Goal: Information Seeking & Learning: Find specific page/section

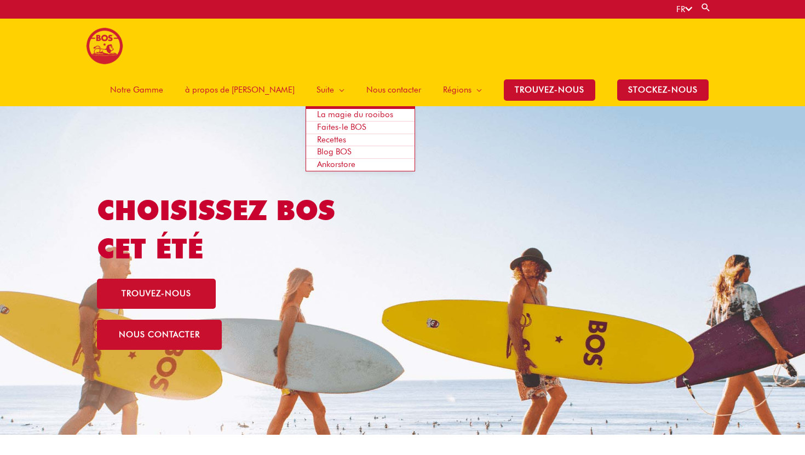
click at [345, 110] on span "La magie du rooibos" at bounding box center [355, 115] width 76 height 10
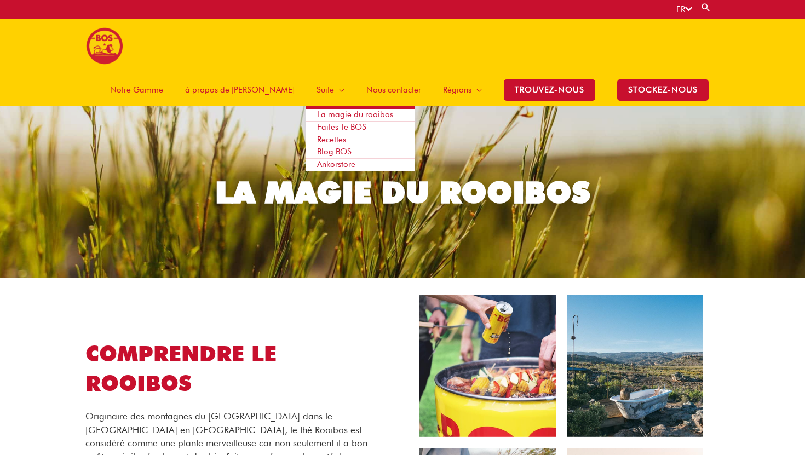
click at [343, 135] on span "Recettes" at bounding box center [331, 140] width 29 height 10
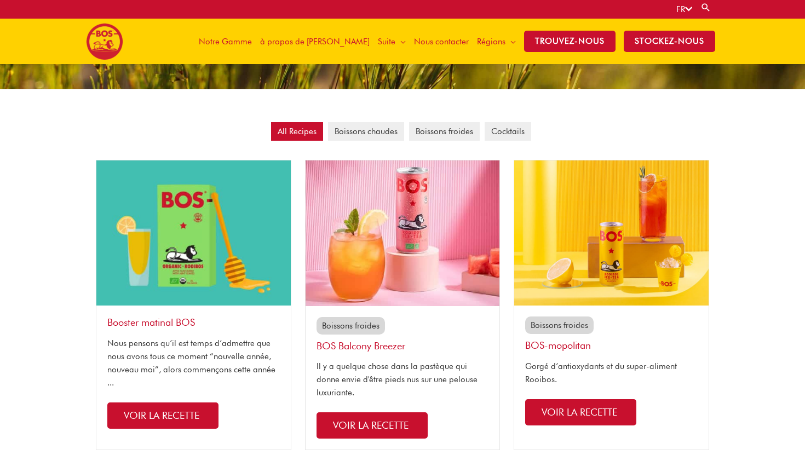
scroll to position [202, 0]
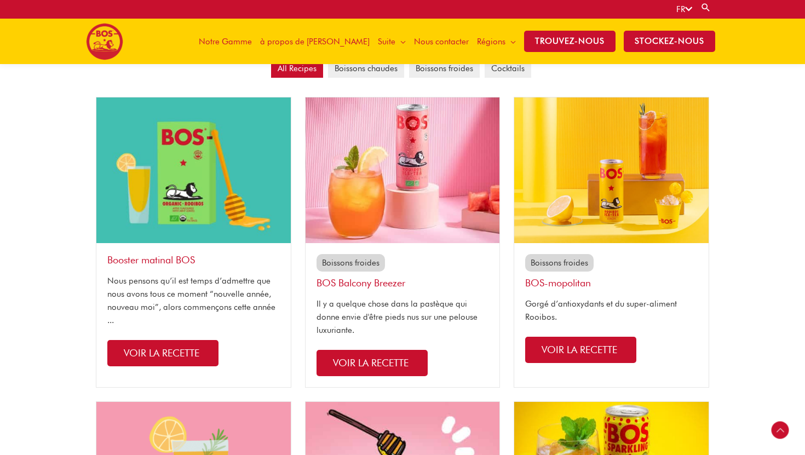
click at [365, 284] on link "BOS Balcony Breezer" at bounding box center [361, 282] width 89 height 11
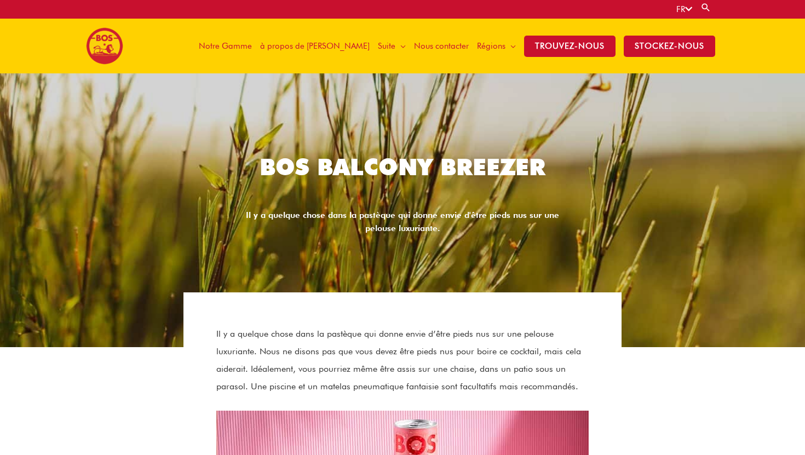
click at [252, 41] on span "Notre Gamme" at bounding box center [225, 46] width 53 height 33
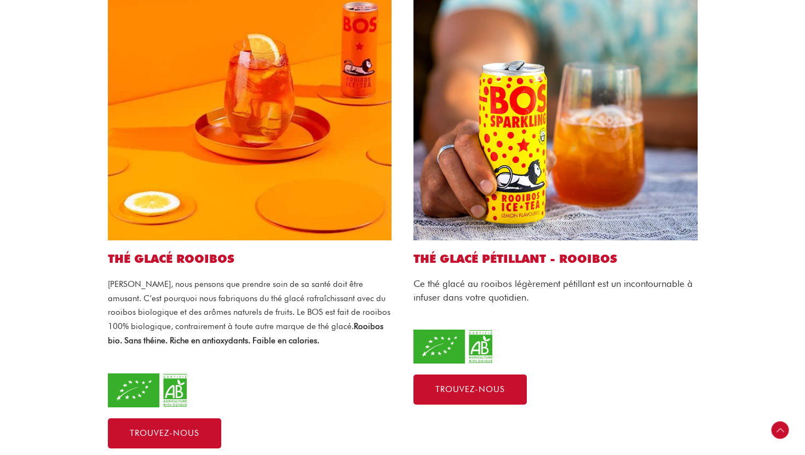
scroll to position [409, 0]
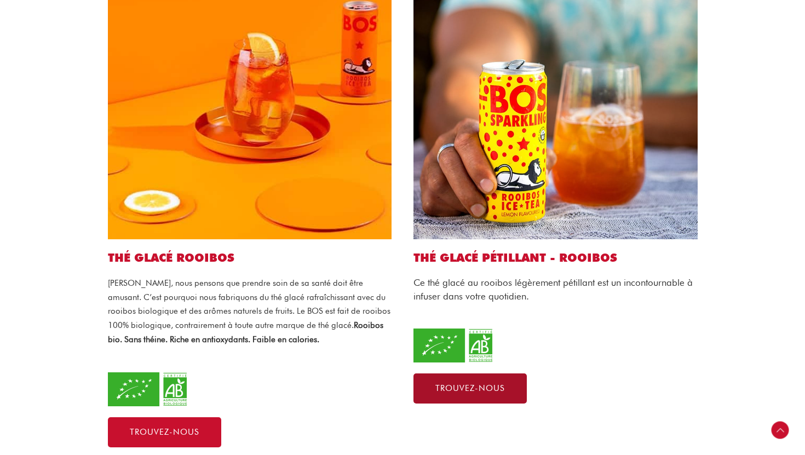
click at [495, 384] on span "Trouvez-nous" at bounding box center [470, 388] width 70 height 8
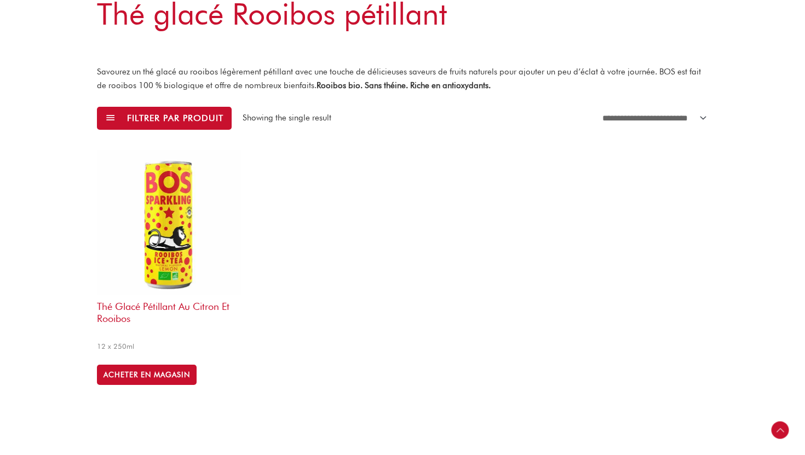
scroll to position [308, 0]
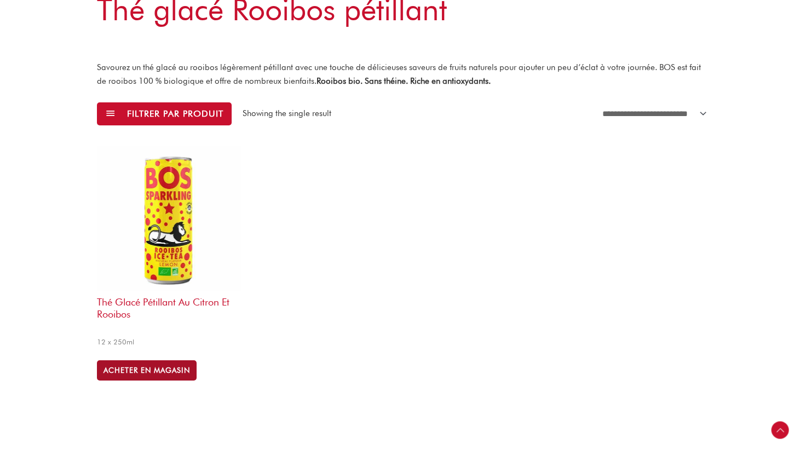
click at [174, 360] on link "ACHETER EN MAGASIN" at bounding box center [147, 370] width 100 height 20
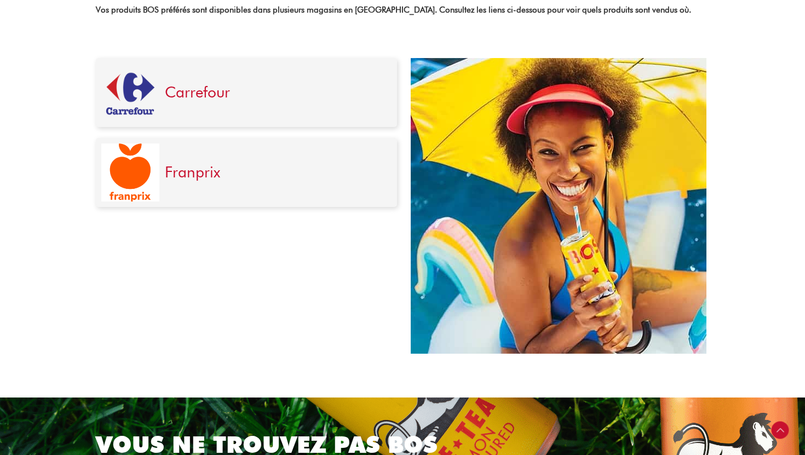
scroll to position [423, 0]
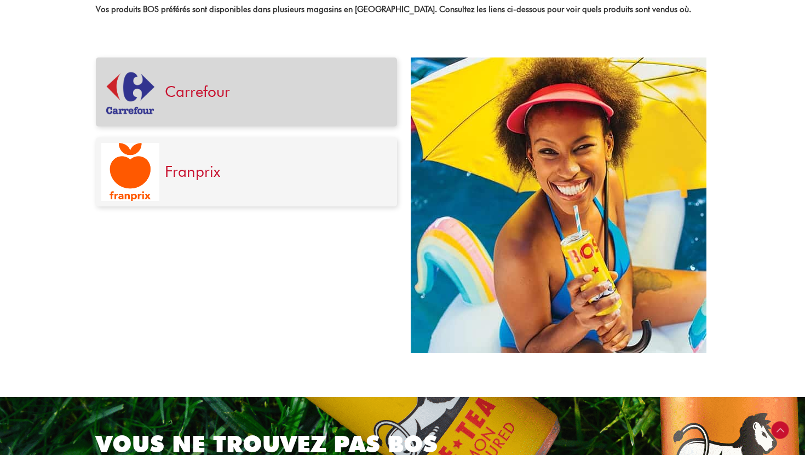
click at [186, 110] on div "Carrefour" at bounding box center [275, 92] width 232 height 58
click at [192, 96] on link "Carrefour" at bounding box center [197, 91] width 65 height 19
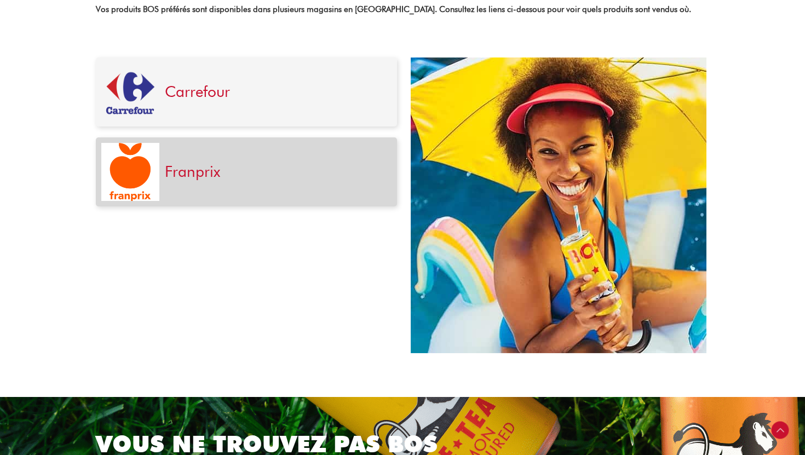
click at [212, 179] on link "Franprix" at bounding box center [192, 171] width 55 height 19
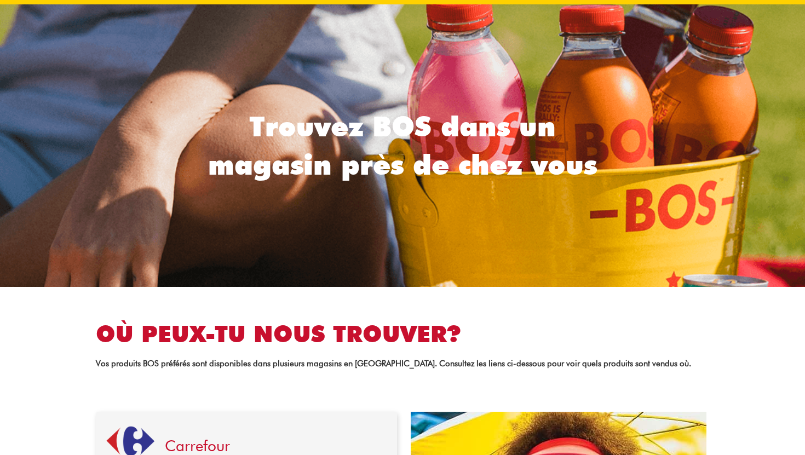
scroll to position [0, 0]
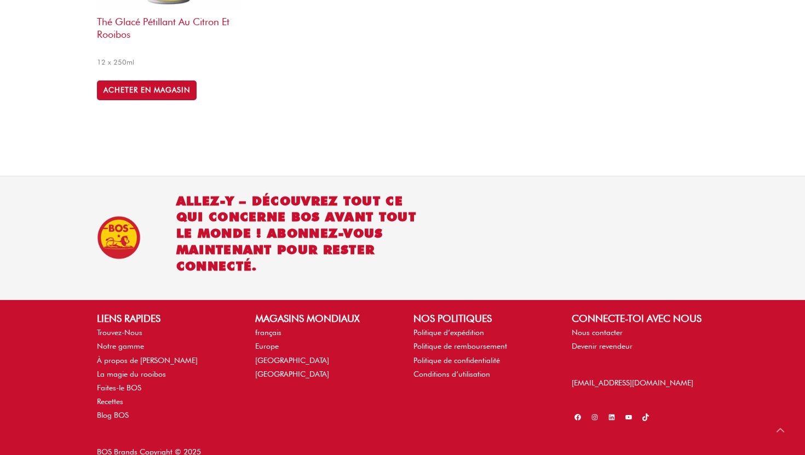
scroll to position [292, 0]
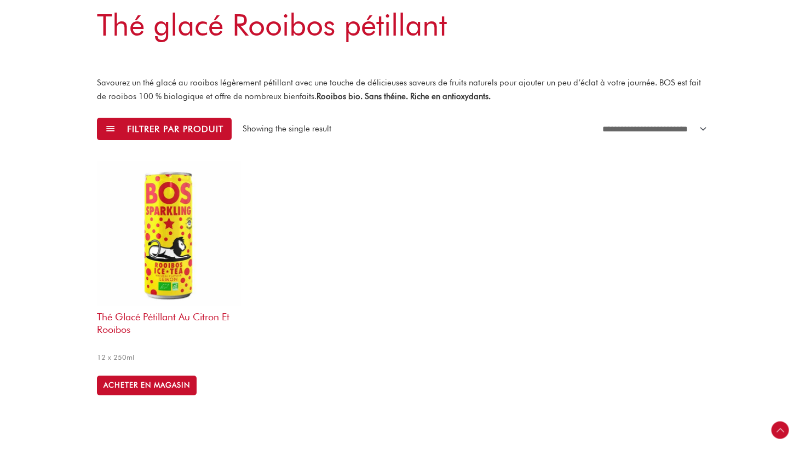
click at [165, 216] on img at bounding box center [169, 233] width 145 height 145
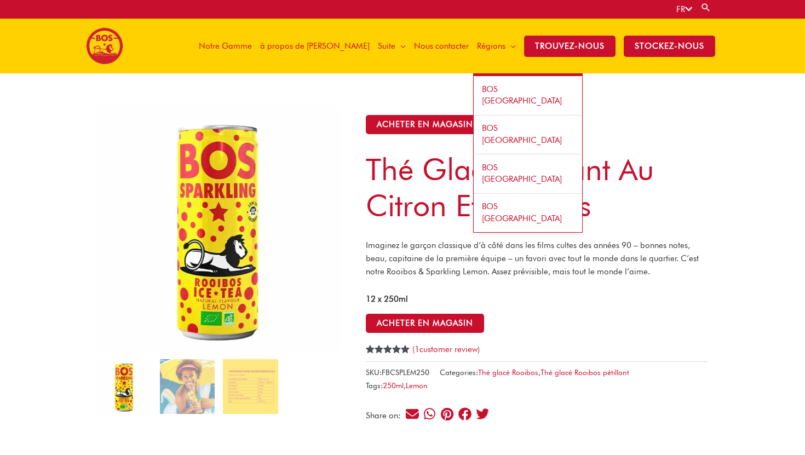
click at [502, 163] on span "BOS [GEOGRAPHIC_DATA]" at bounding box center [522, 174] width 80 height 22
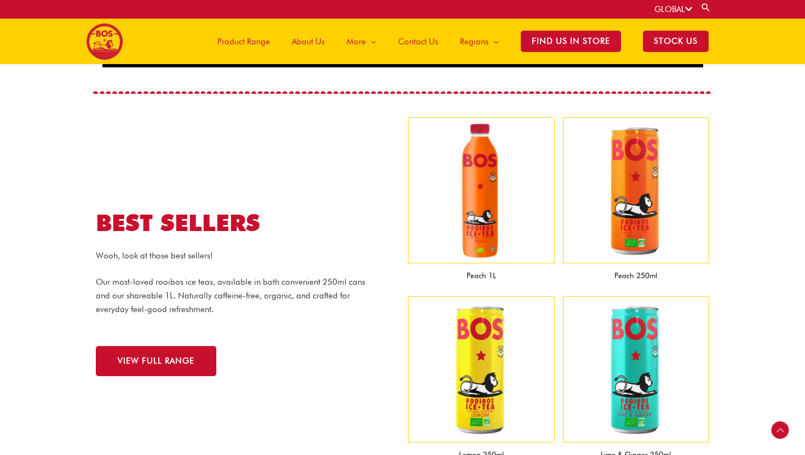
scroll to position [843, 0]
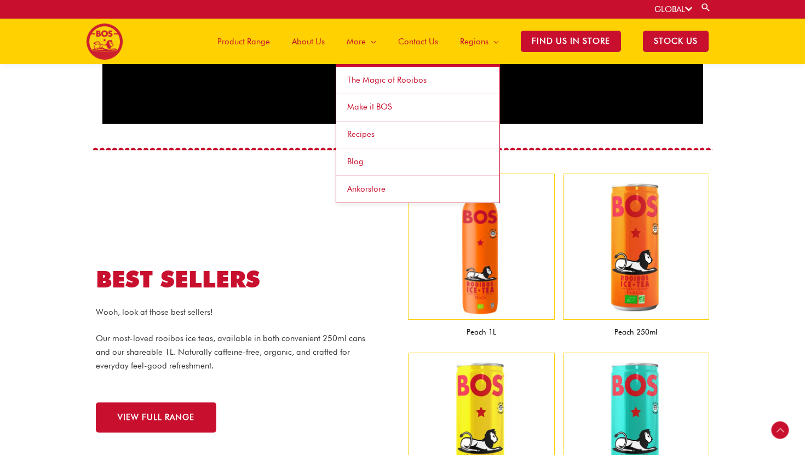
click at [361, 167] on link "Blog" at bounding box center [417, 161] width 163 height 27
